Goal: Information Seeking & Learning: Learn about a topic

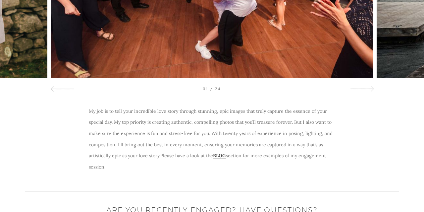
scroll to position [215, 0]
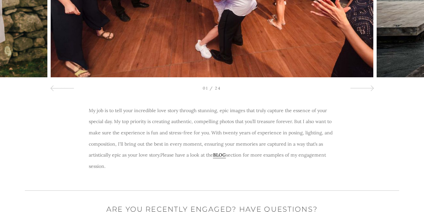
click at [221, 150] on p "My job is to tell your incredible love story through stunning, epic images that…" at bounding box center [212, 138] width 246 height 67
click at [221, 154] on u "BLOG" at bounding box center [219, 155] width 13 height 6
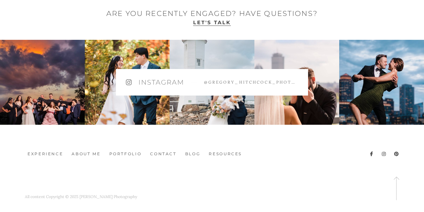
scroll to position [411, 0]
click at [193, 153] on link "Blog" at bounding box center [193, 154] width 21 height 6
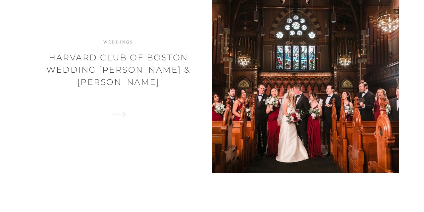
scroll to position [364, 0]
click at [267, 85] on div at bounding box center [305, 78] width 187 height 187
click at [118, 109] on span at bounding box center [118, 113] width 147 height 11
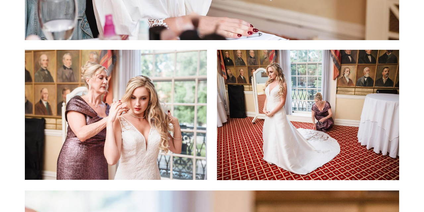
scroll to position [2148, 0]
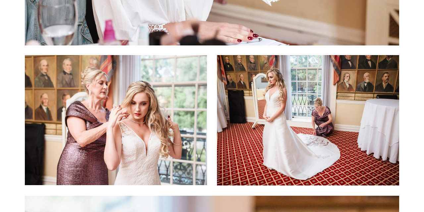
click at [153, 83] on img at bounding box center [116, 120] width 182 height 130
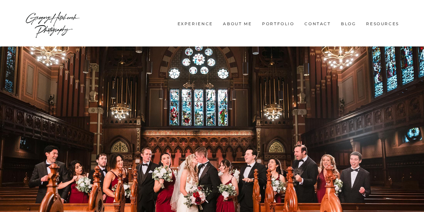
scroll to position [0, 0]
